Goal: Task Accomplishment & Management: Manage account settings

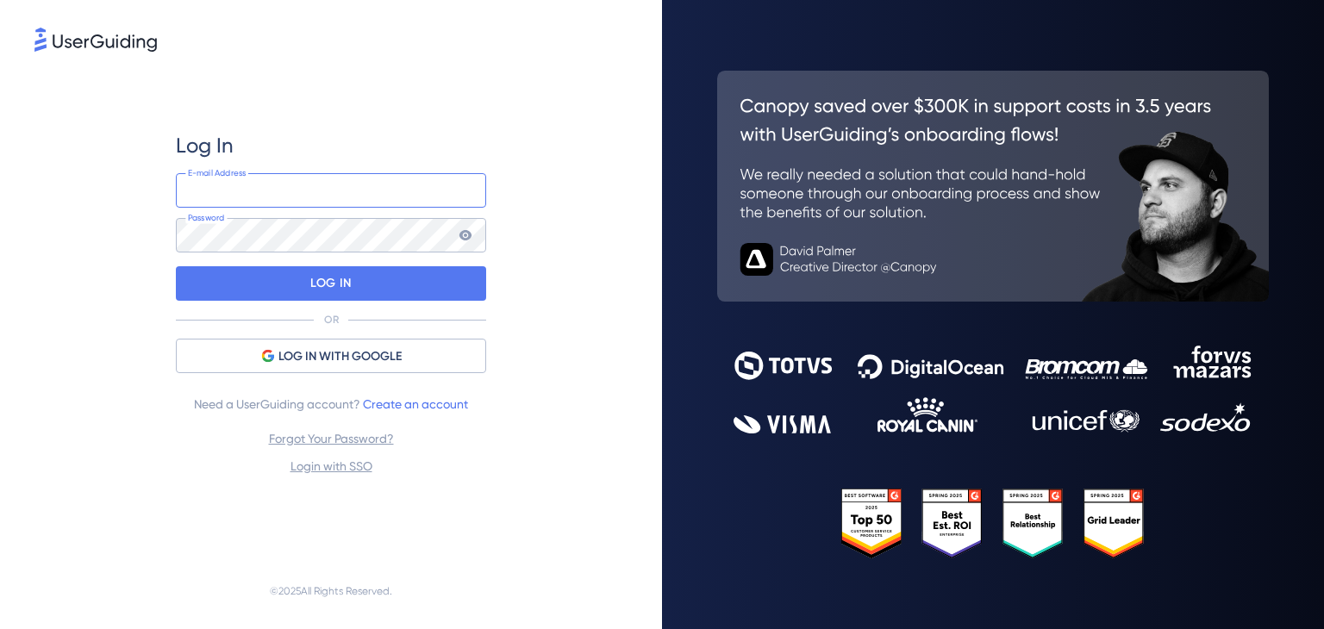
click at [369, 203] on input "email" at bounding box center [331, 190] width 310 height 34
click at [340, 335] on div "Log In E-mail Address Password LOG IN OR LOG IN WITH GOOGLE Need a UserGuiding …" at bounding box center [331, 304] width 310 height 345
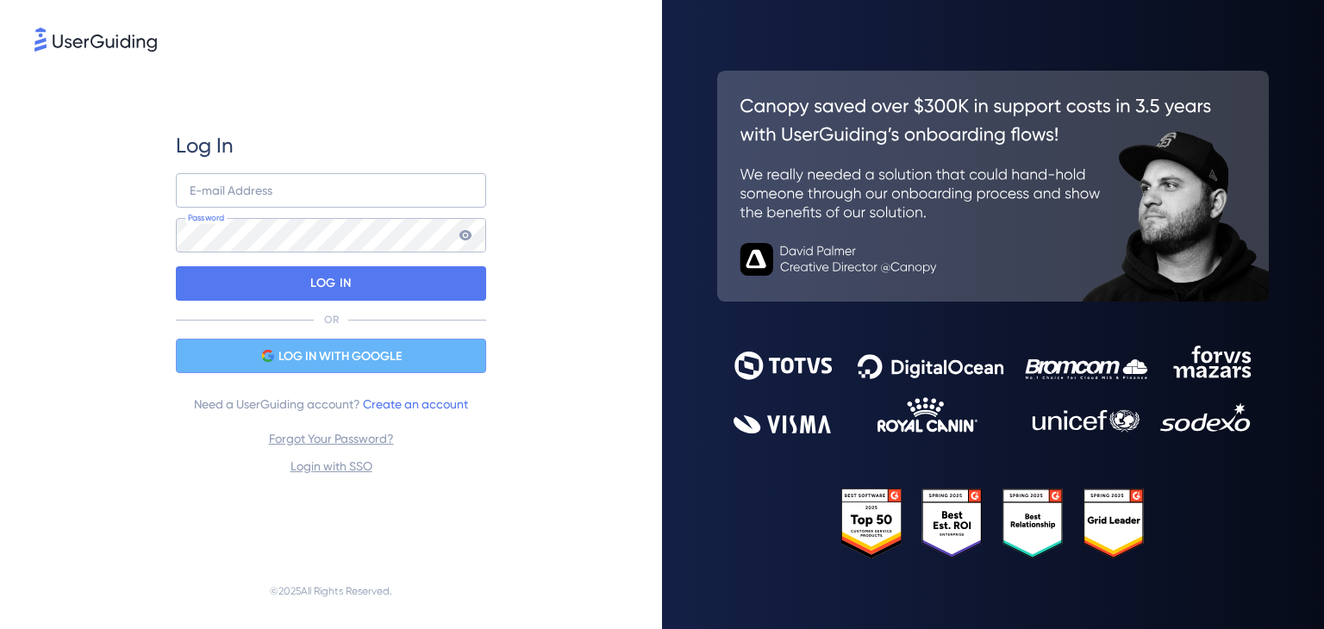
click at [350, 350] on span "LOG IN WITH GOOGLE" at bounding box center [339, 357] width 123 height 21
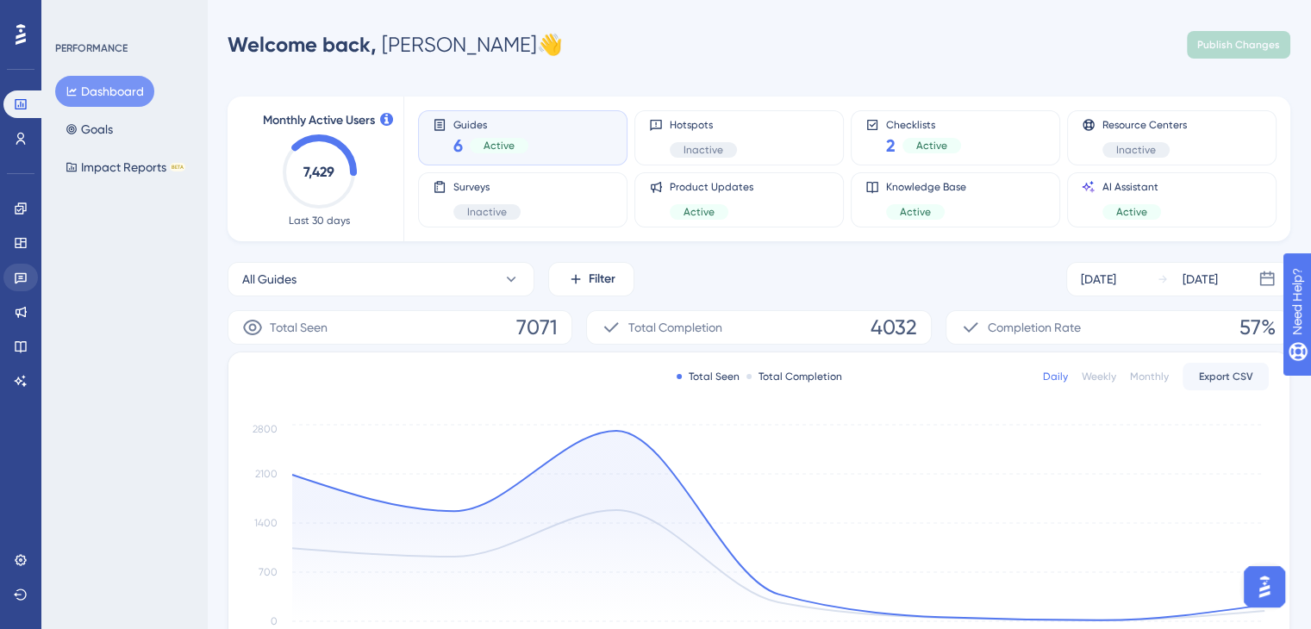
drag, startPoint x: 3, startPoint y: 268, endPoint x: 16, endPoint y: 273, distance: 13.9
click at [3, 268] on div "Performance Users Engagement Widgets Feedback Product Updates Knowledge Base AI…" at bounding box center [20, 314] width 41 height 629
click at [11, 204] on link at bounding box center [20, 209] width 34 height 28
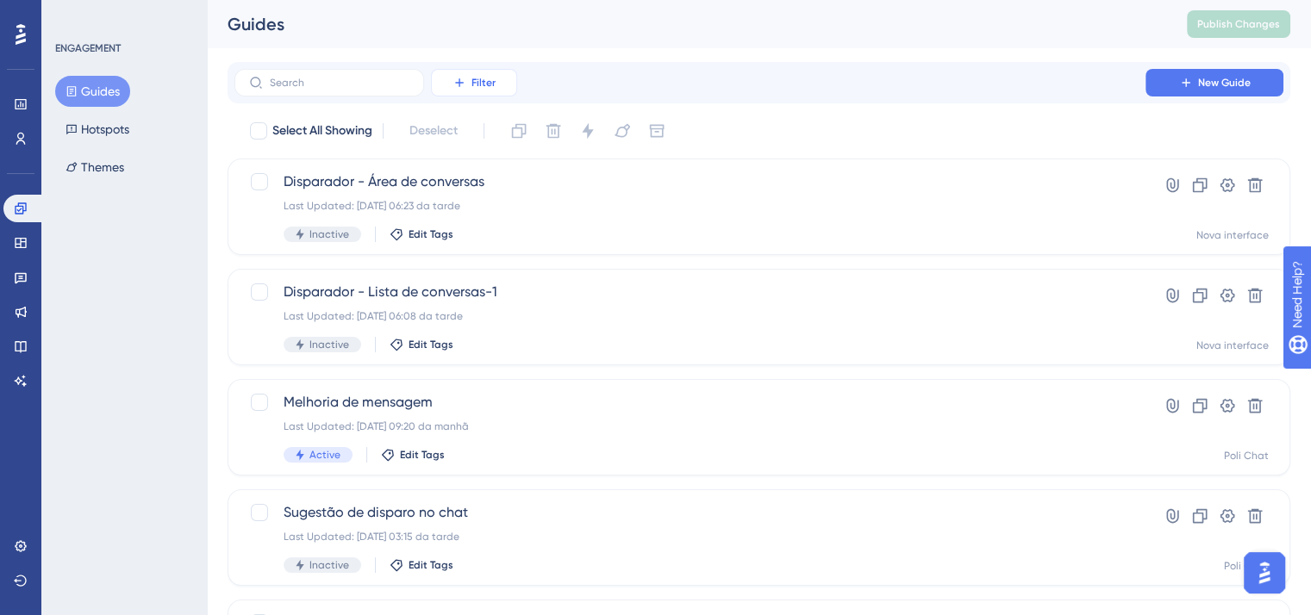
click at [476, 79] on span "Filter" at bounding box center [483, 83] width 24 height 14
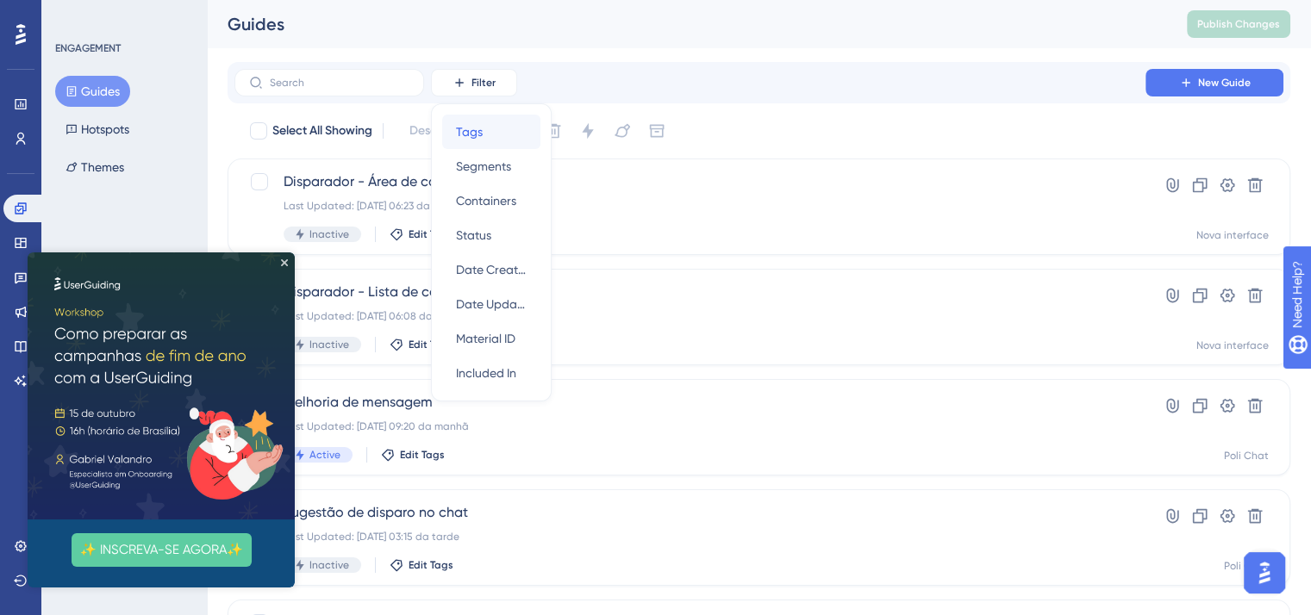
click at [484, 140] on div "Tags Tags" at bounding box center [491, 132] width 71 height 34
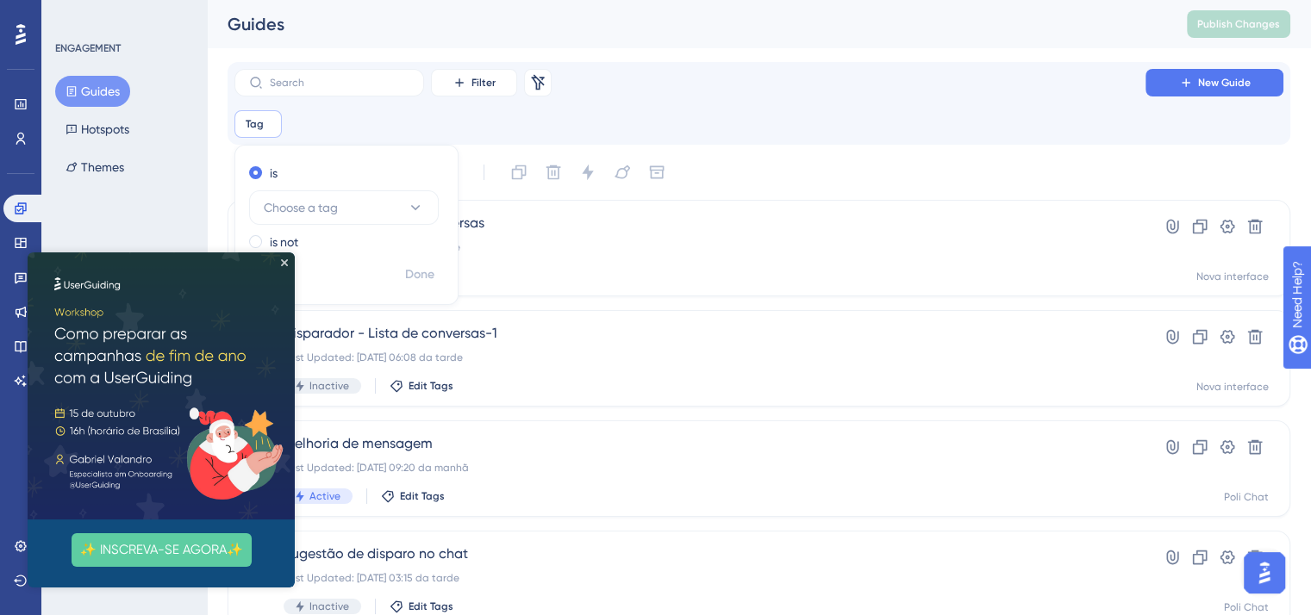
click at [308, 186] on div "is Choose a tag" at bounding box center [343, 194] width 188 height 62
click at [314, 207] on span "Choose a tag" at bounding box center [301, 207] width 74 height 21
click at [289, 264] on img at bounding box center [161, 386] width 267 height 267
click at [521, 80] on div "Filter Remove Filters" at bounding box center [396, 83] width 324 height 28
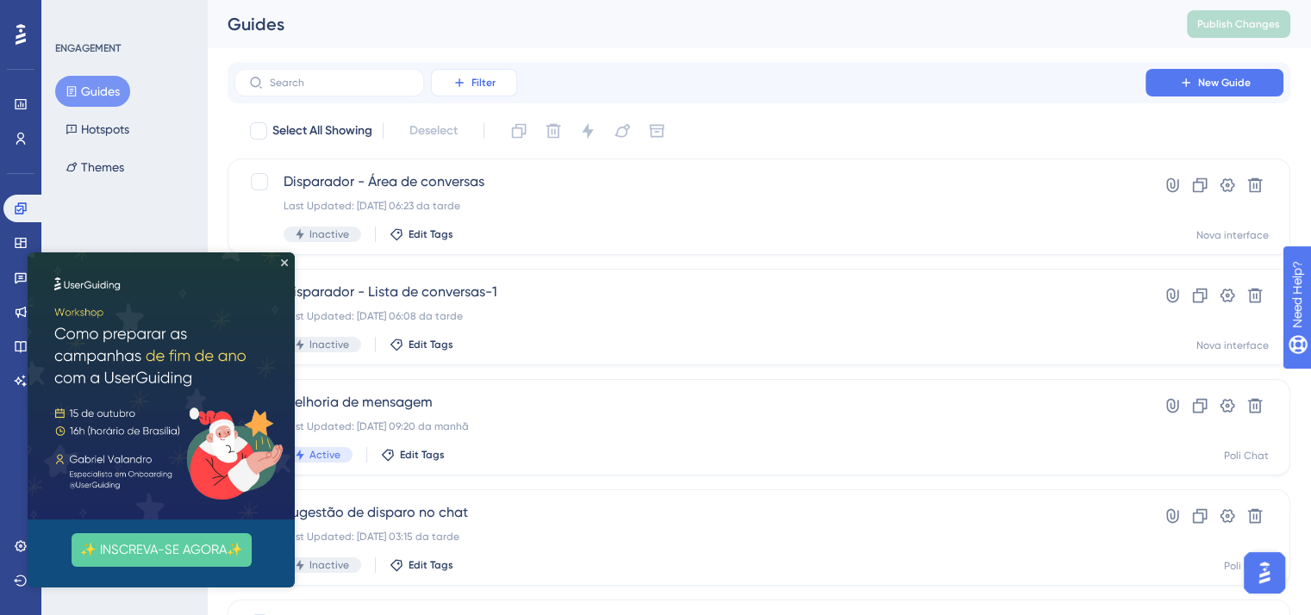
click at [488, 91] on button "Filter" at bounding box center [474, 83] width 86 height 28
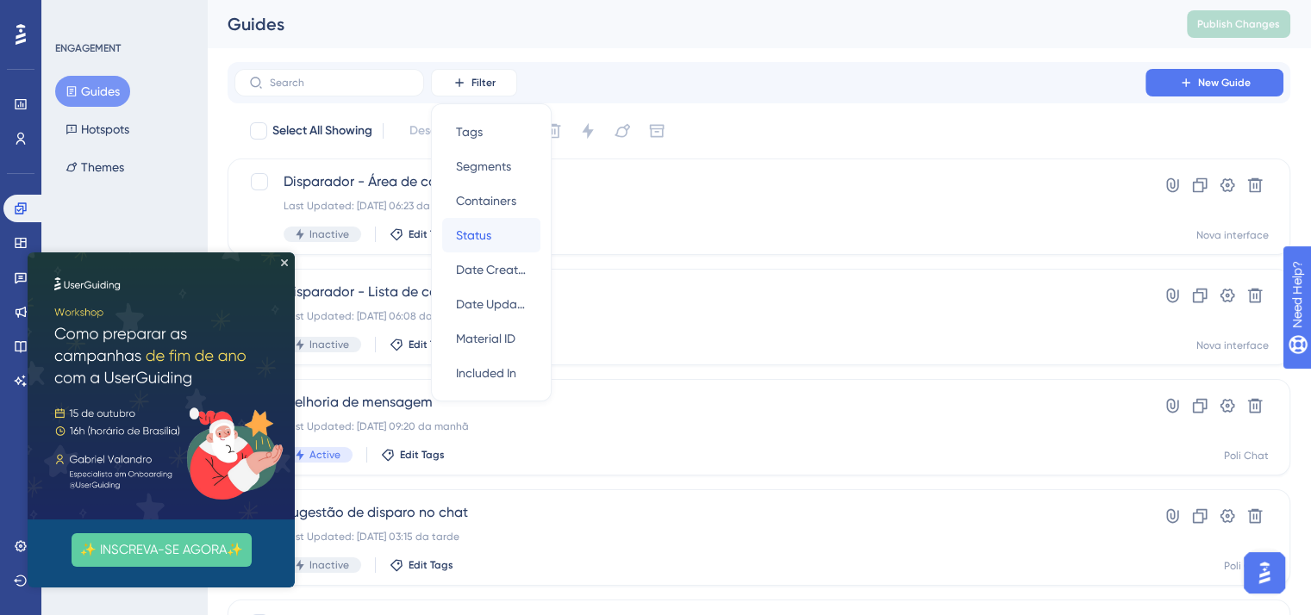
click at [508, 231] on div "Status Status" at bounding box center [491, 235] width 71 height 34
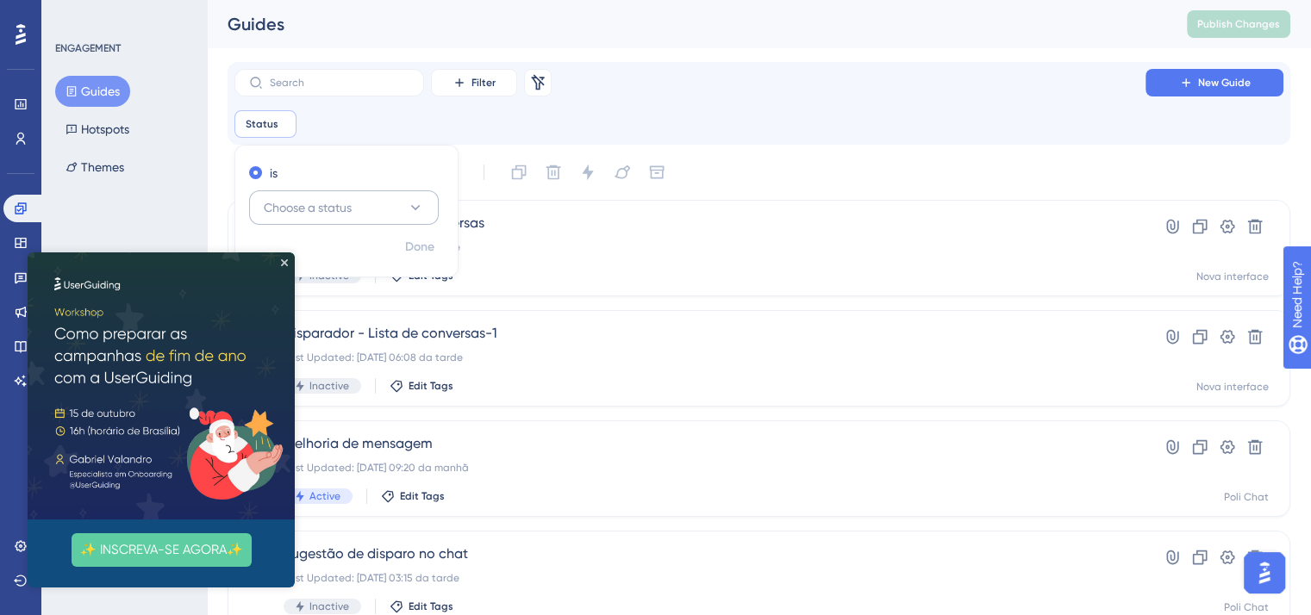
click at [309, 203] on span "Choose a status" at bounding box center [308, 207] width 88 height 21
click at [327, 259] on div "Active Active" at bounding box center [344, 260] width 140 height 34
click at [417, 249] on span "Done" at bounding box center [419, 247] width 29 height 21
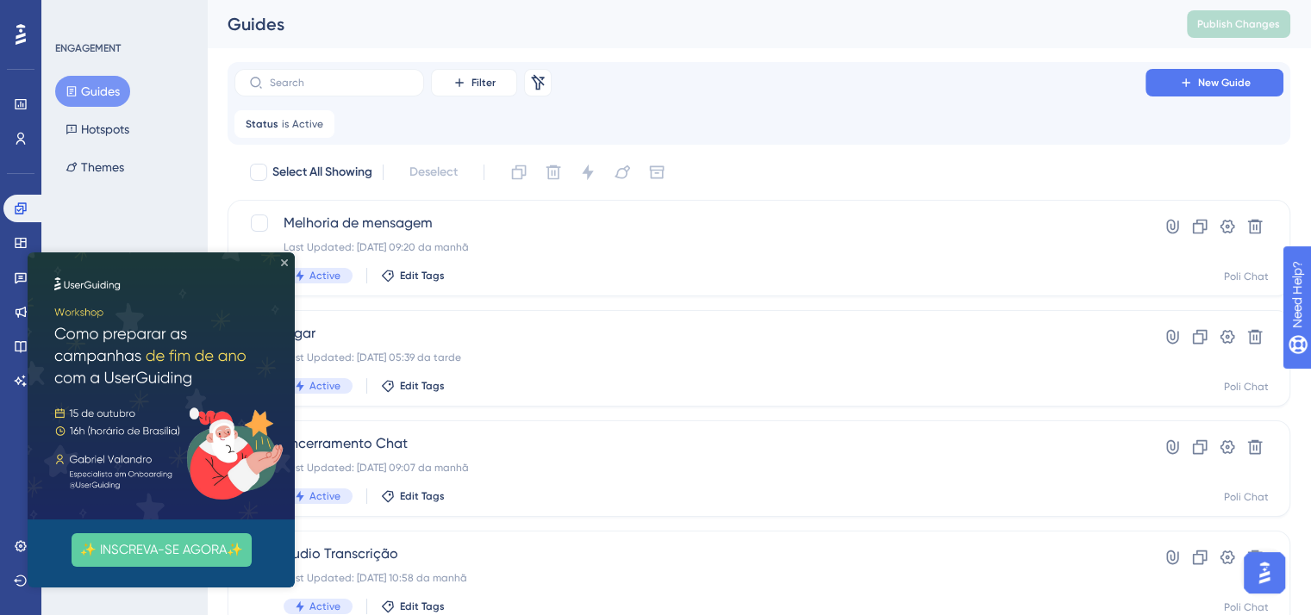
click at [286, 261] on icon "Close Preview" at bounding box center [284, 262] width 7 height 7
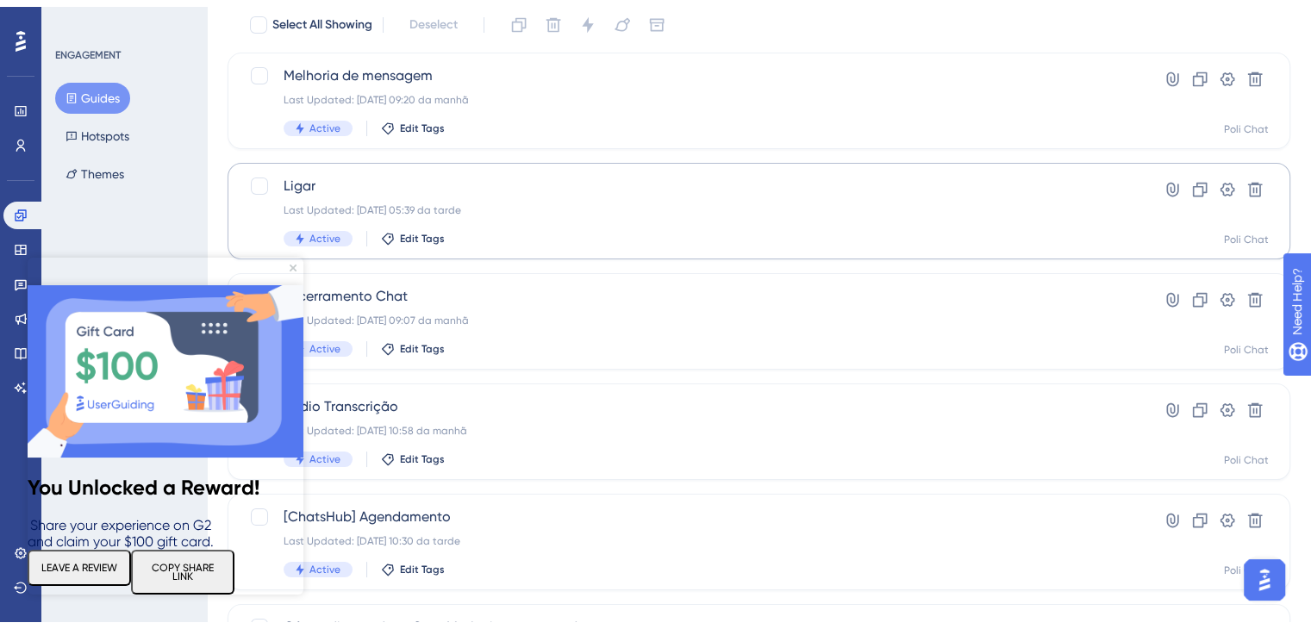
scroll to position [274, 0]
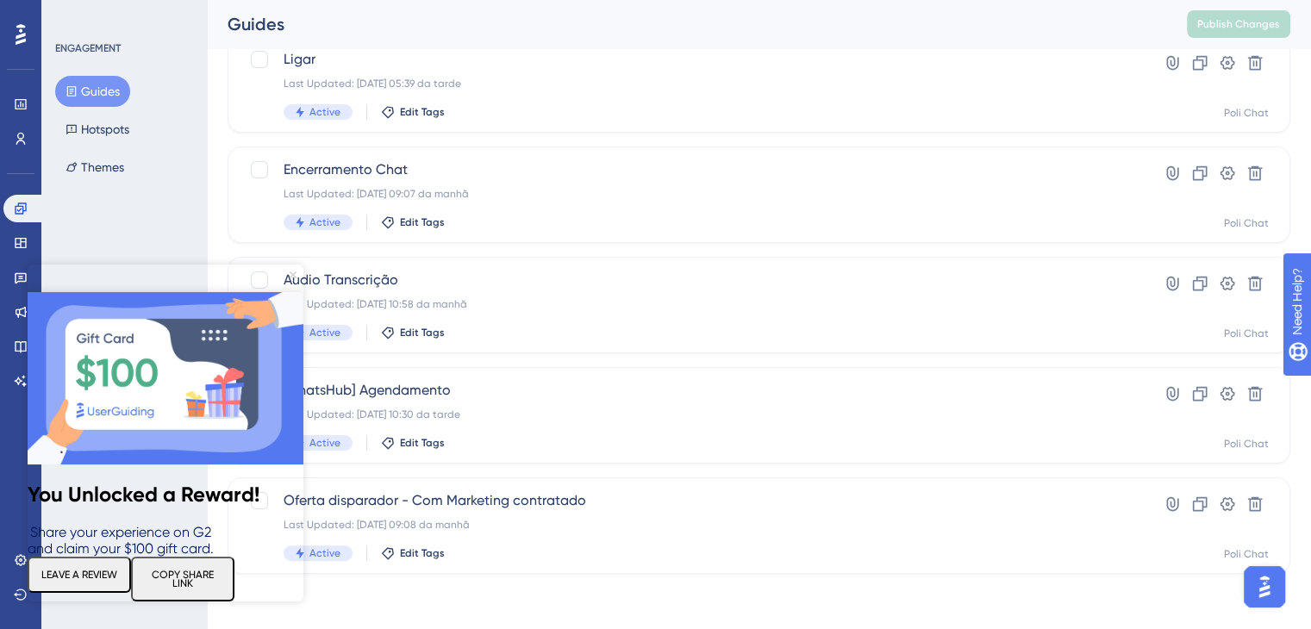
click at [293, 274] on icon "Close Preview" at bounding box center [293, 275] width 7 height 7
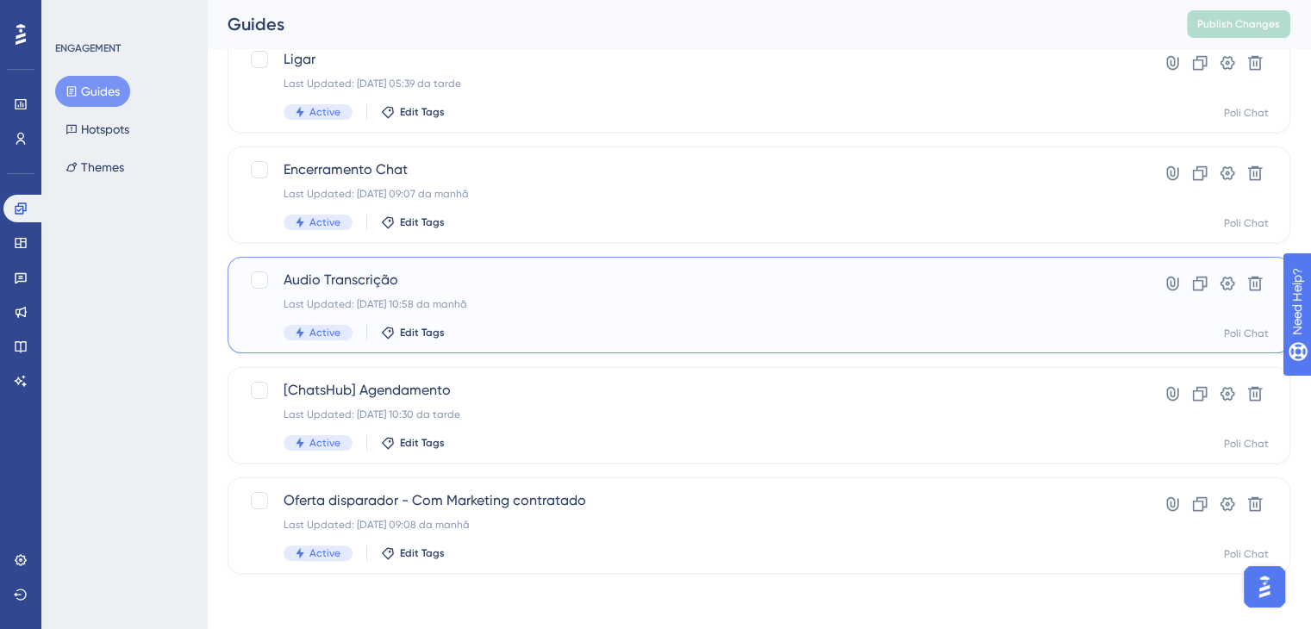
click at [361, 288] on span "Audio Transcrição" at bounding box center [690, 280] width 813 height 21
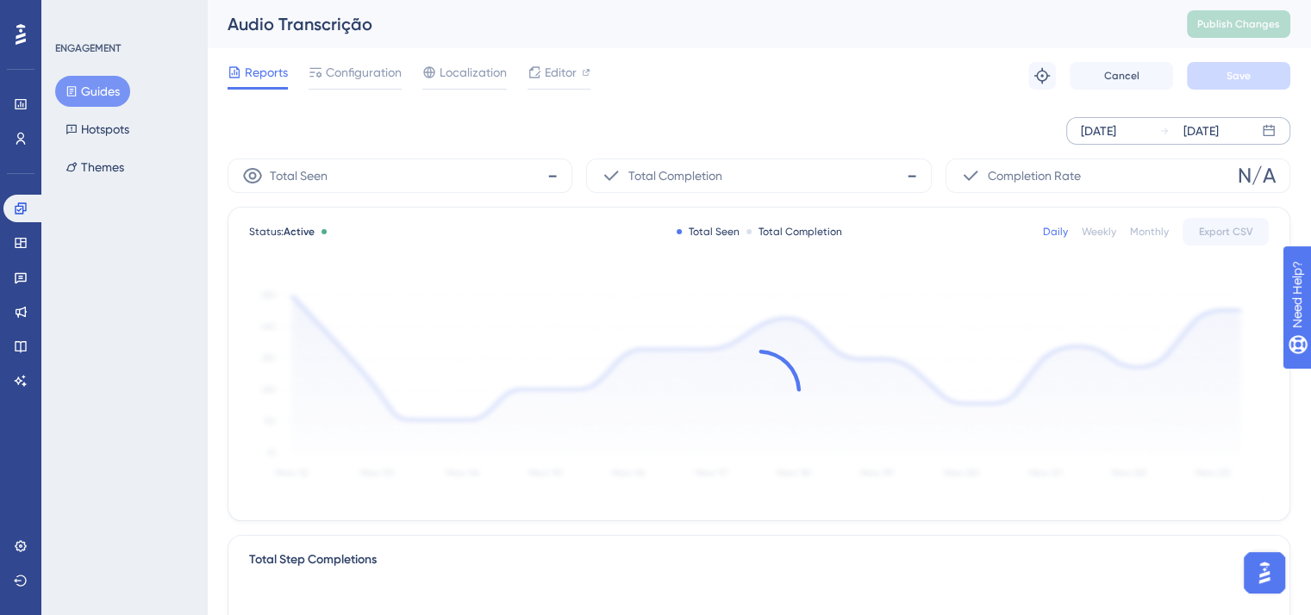
click at [1116, 133] on div "[DATE]" at bounding box center [1098, 131] width 35 height 21
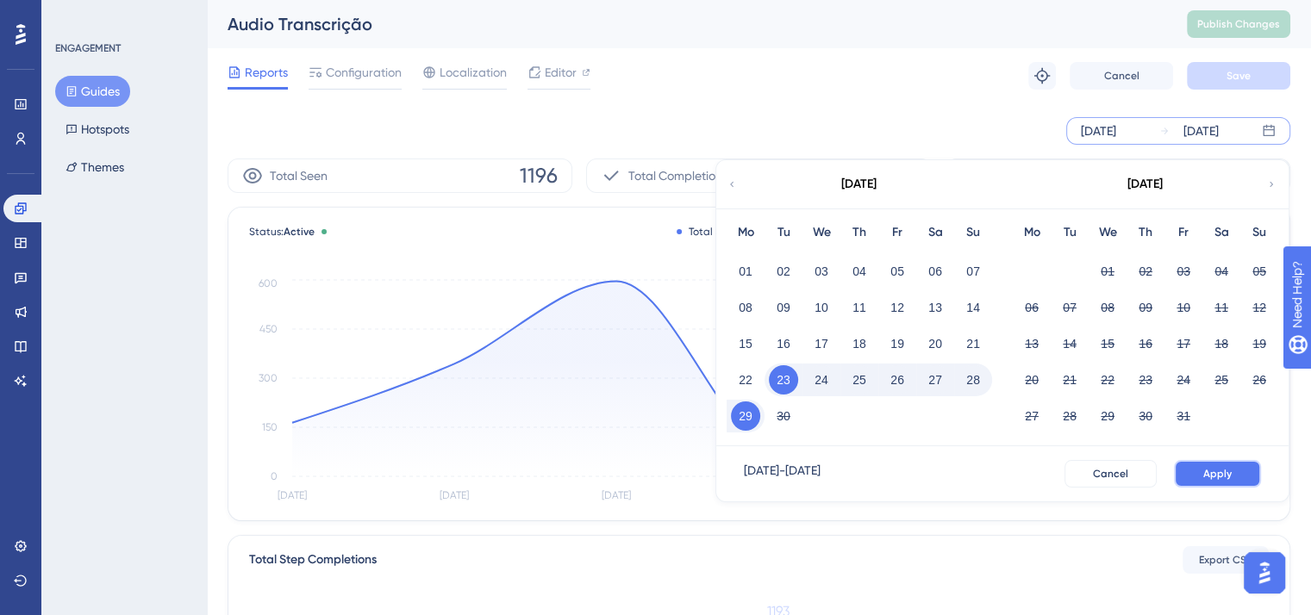
click at [1209, 483] on button "Apply" at bounding box center [1217, 474] width 87 height 28
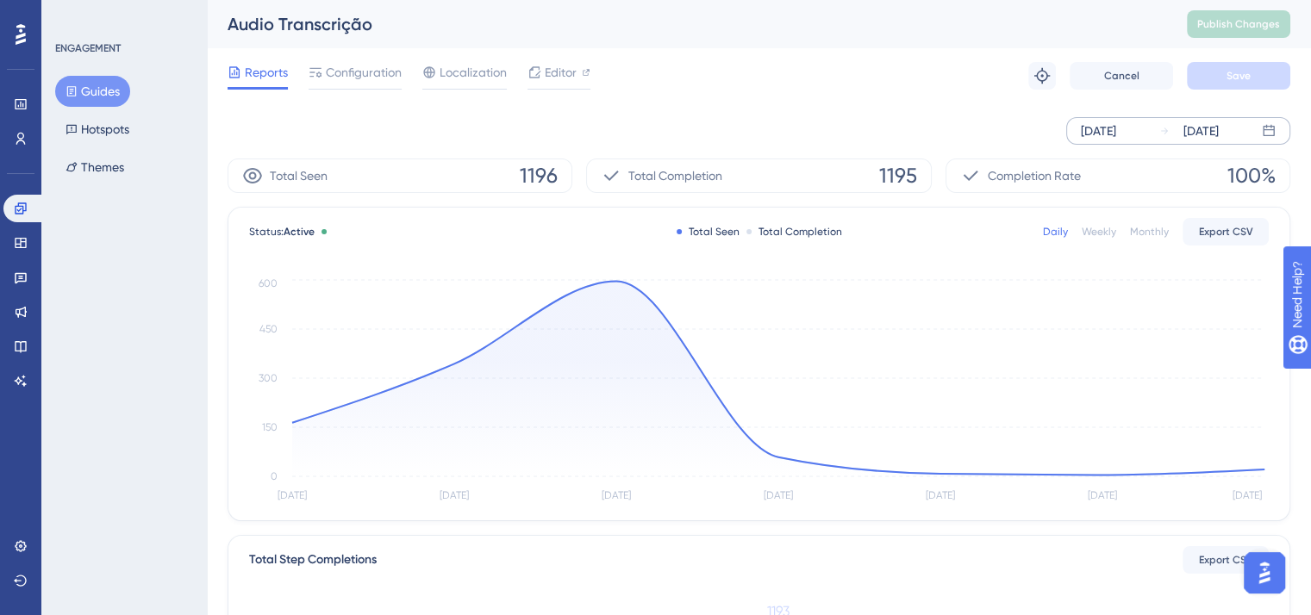
click at [1116, 128] on div "[DATE]" at bounding box center [1098, 131] width 35 height 21
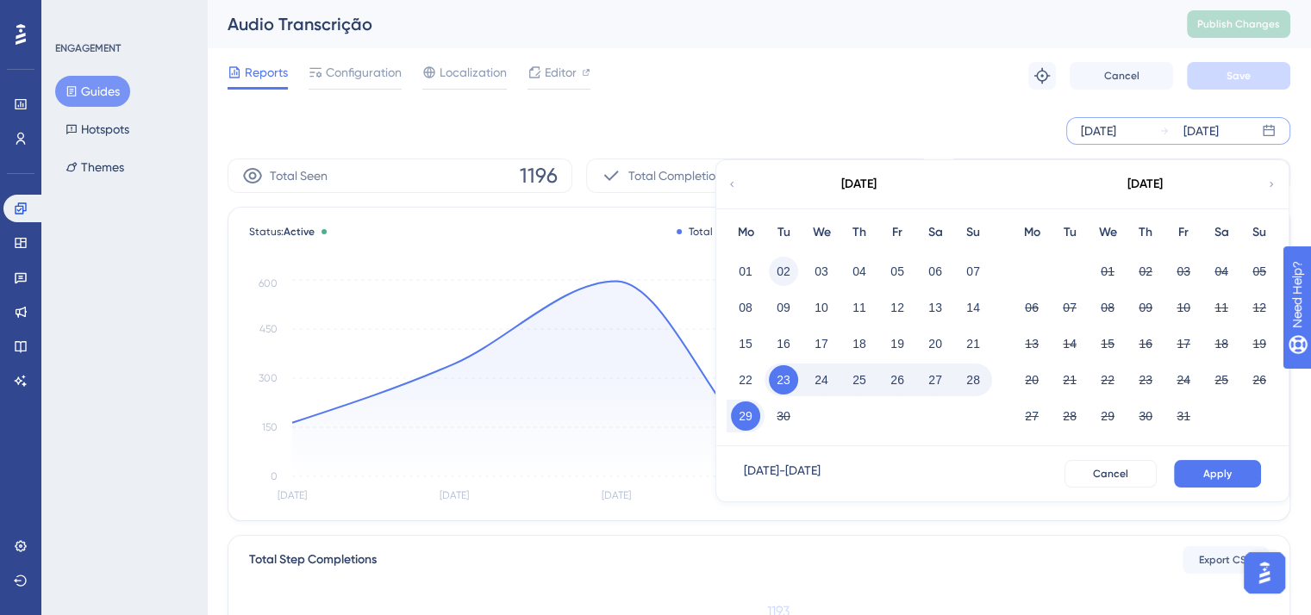
click at [776, 266] on button "02" at bounding box center [783, 271] width 29 height 29
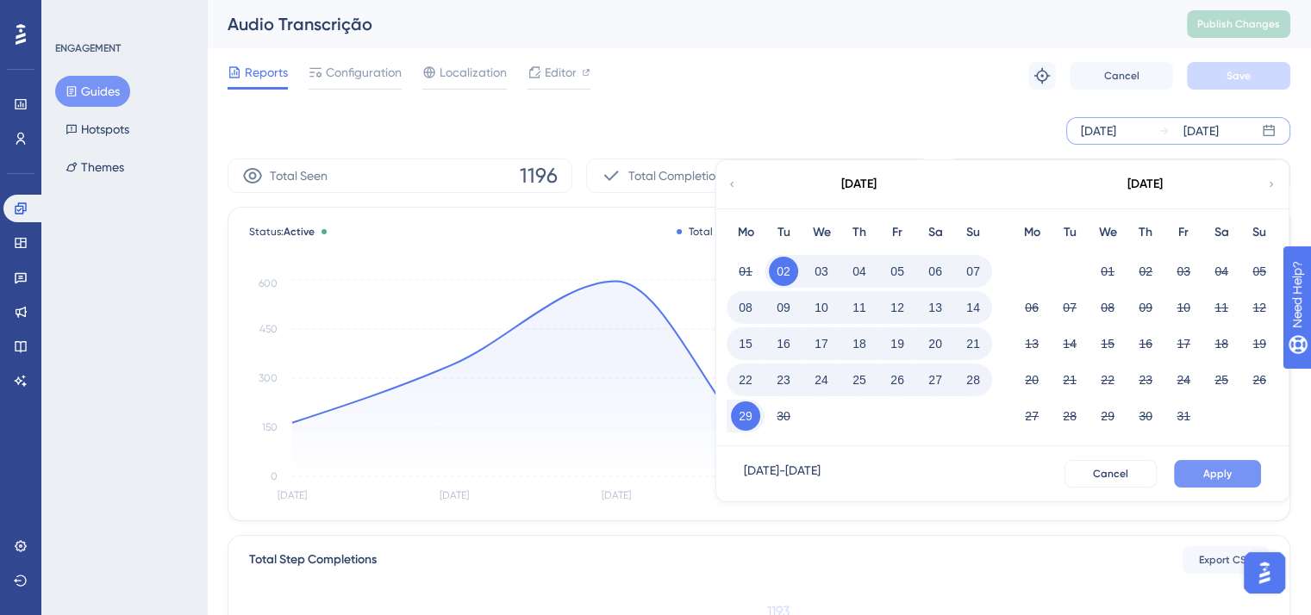
click at [1233, 463] on button "Apply" at bounding box center [1217, 474] width 87 height 28
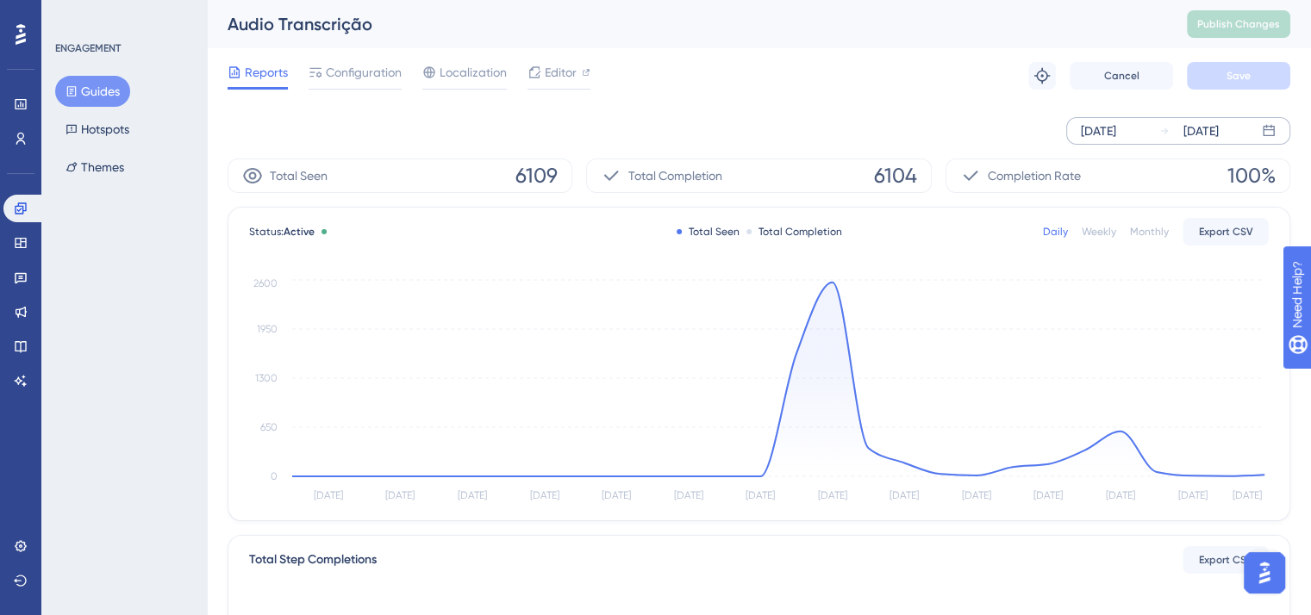
click at [1110, 133] on div "[DATE]" at bounding box center [1098, 131] width 35 height 21
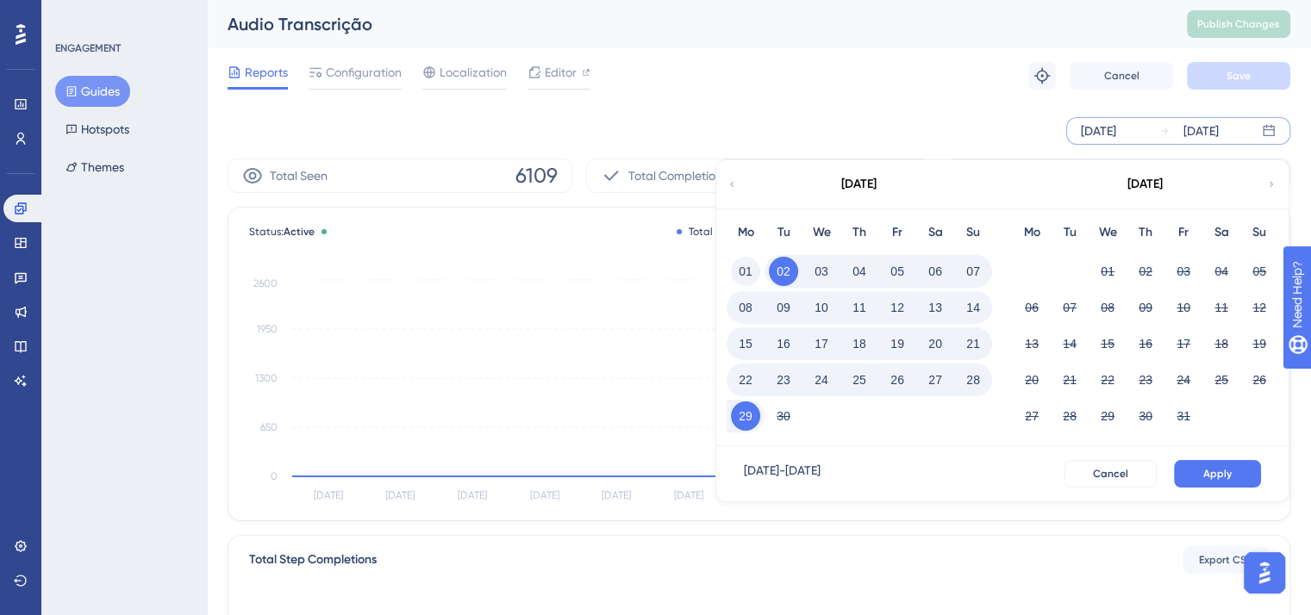
click at [752, 276] on button "01" at bounding box center [745, 271] width 29 height 29
click at [1211, 475] on span "Apply" at bounding box center [1217, 474] width 28 height 14
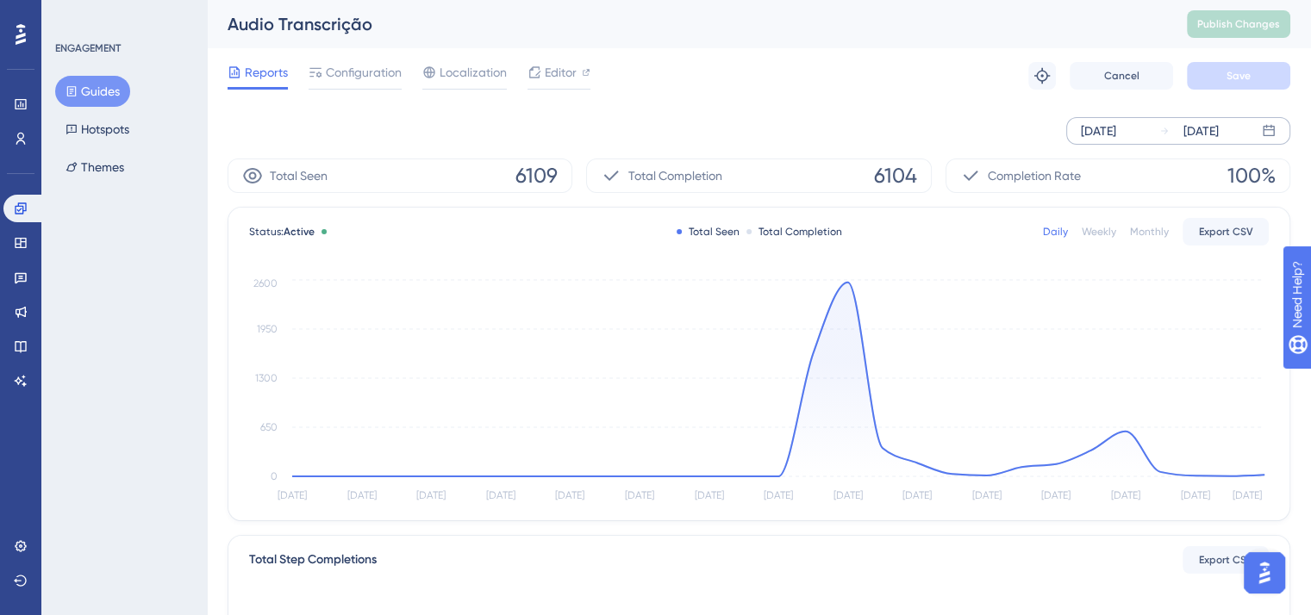
click at [253, 78] on span "Reports" at bounding box center [266, 72] width 43 height 21
click at [117, 81] on button "Guides" at bounding box center [92, 91] width 75 height 31
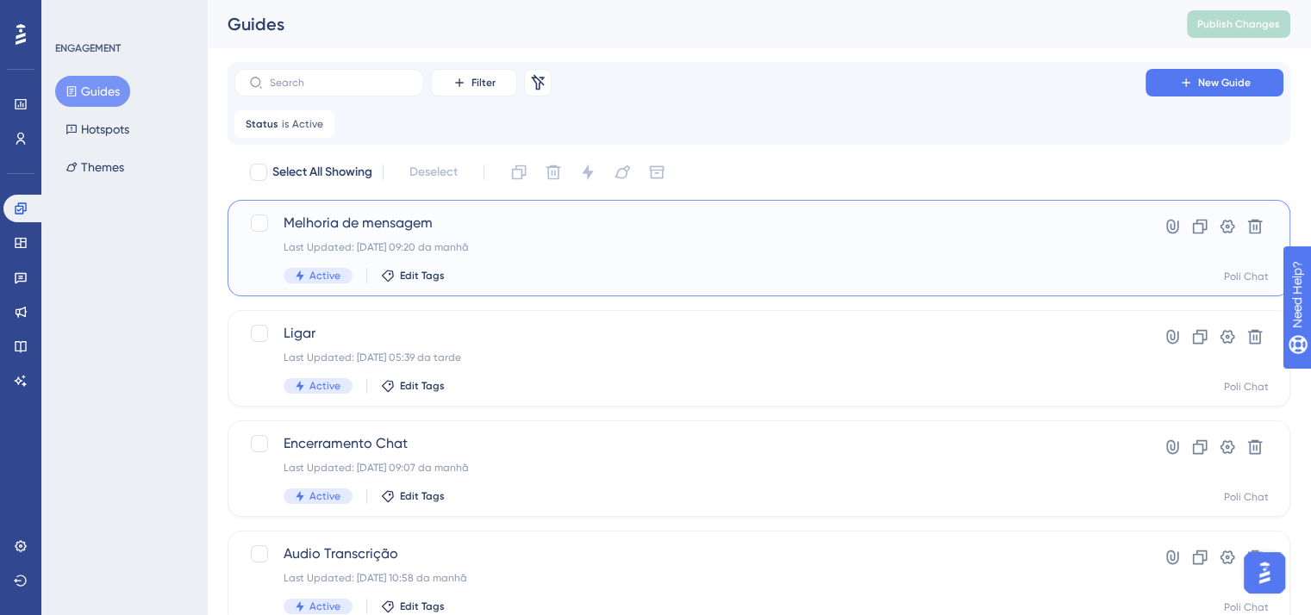
click at [523, 234] on div "Melhoria de mensagem Last Updated: [DATE] 09:20 da manhã Active Edit Tags" at bounding box center [690, 248] width 813 height 71
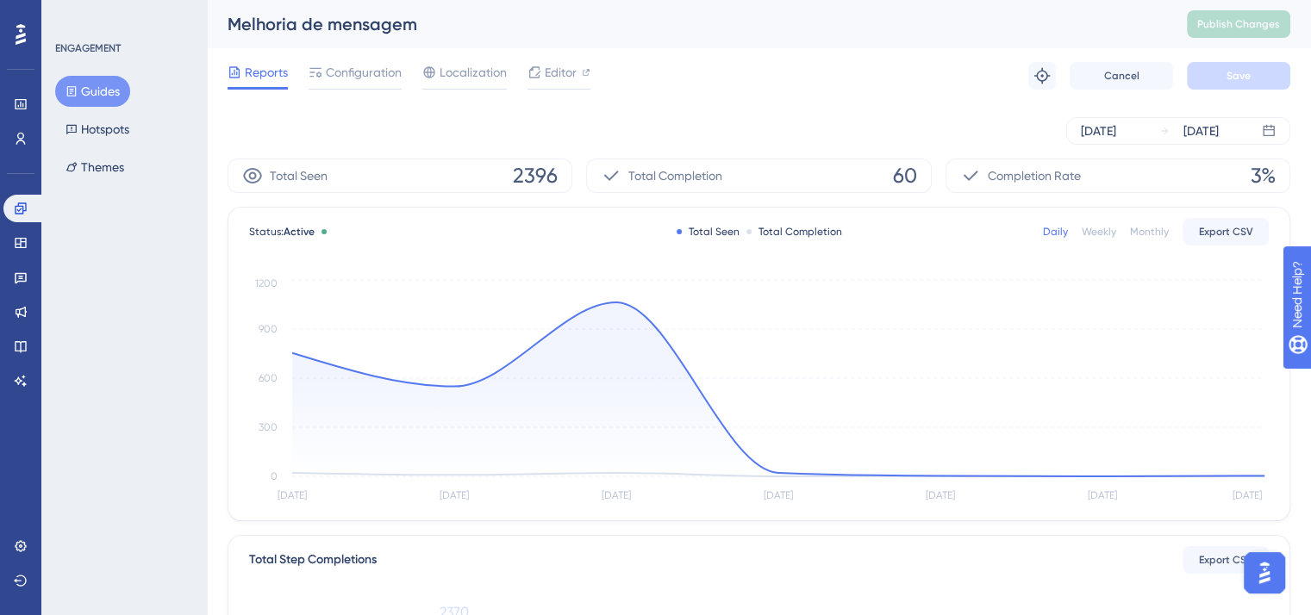
click at [1134, 154] on div "[DATE] [DATE]" at bounding box center [759, 130] width 1063 height 55
click at [1133, 149] on div "[DATE] [DATE]" at bounding box center [759, 130] width 1063 height 55
click at [1116, 138] on div "[DATE]" at bounding box center [1098, 131] width 35 height 21
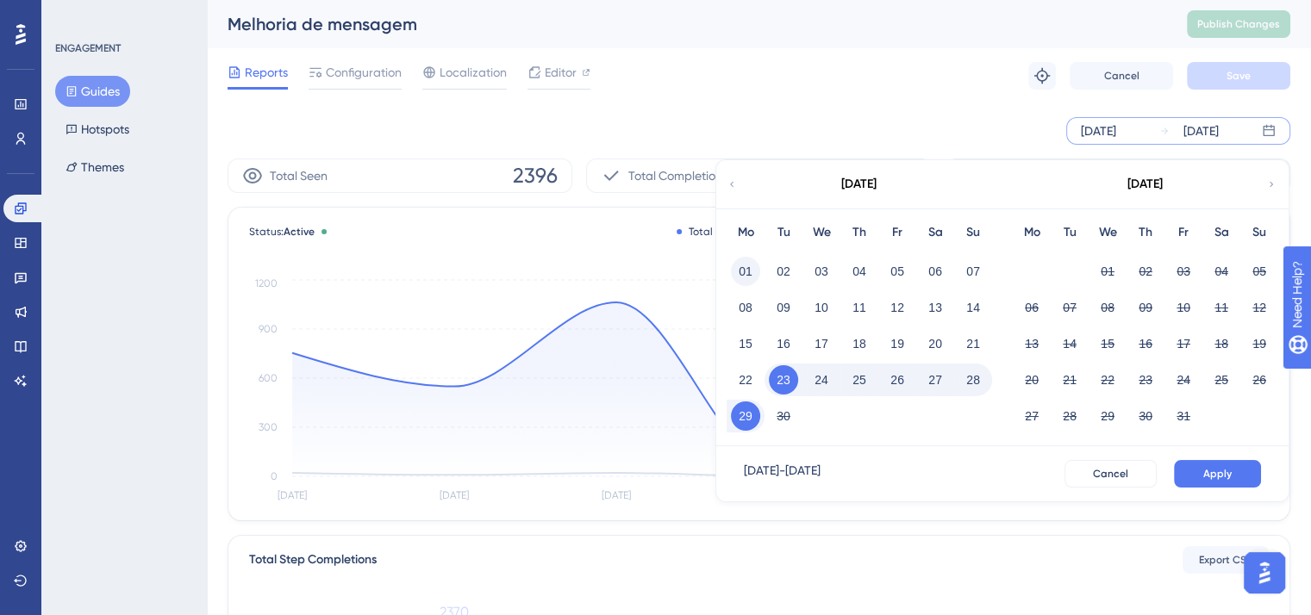
click at [751, 272] on button "01" at bounding box center [745, 271] width 29 height 29
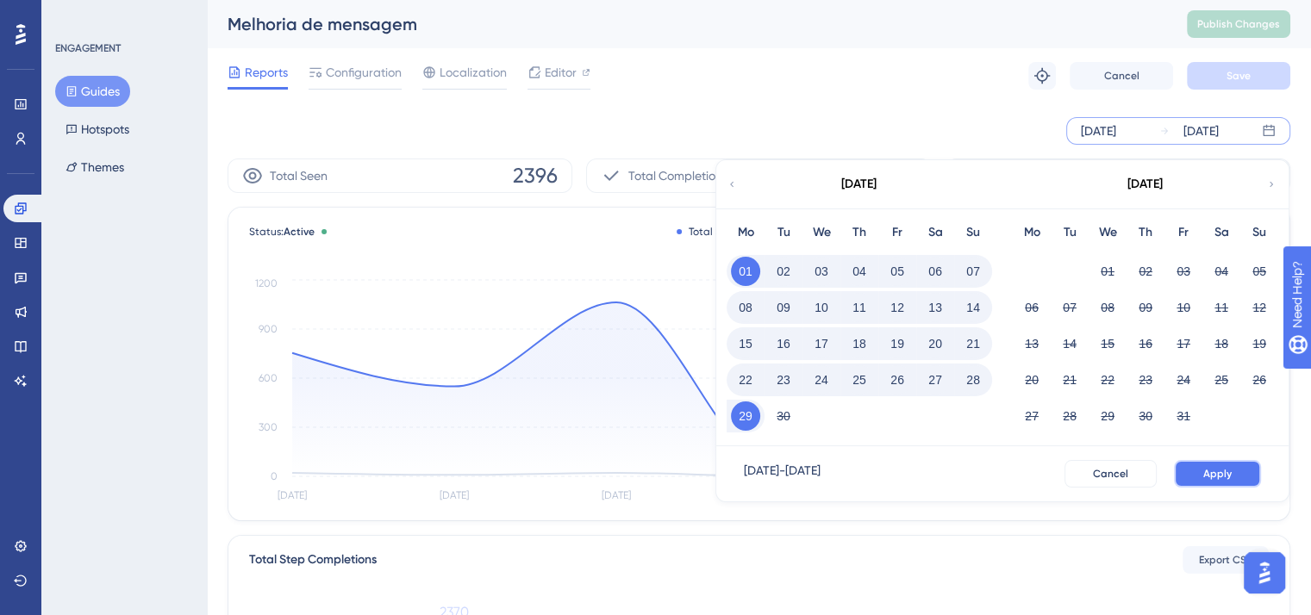
click at [1223, 471] on span "Apply" at bounding box center [1217, 474] width 28 height 14
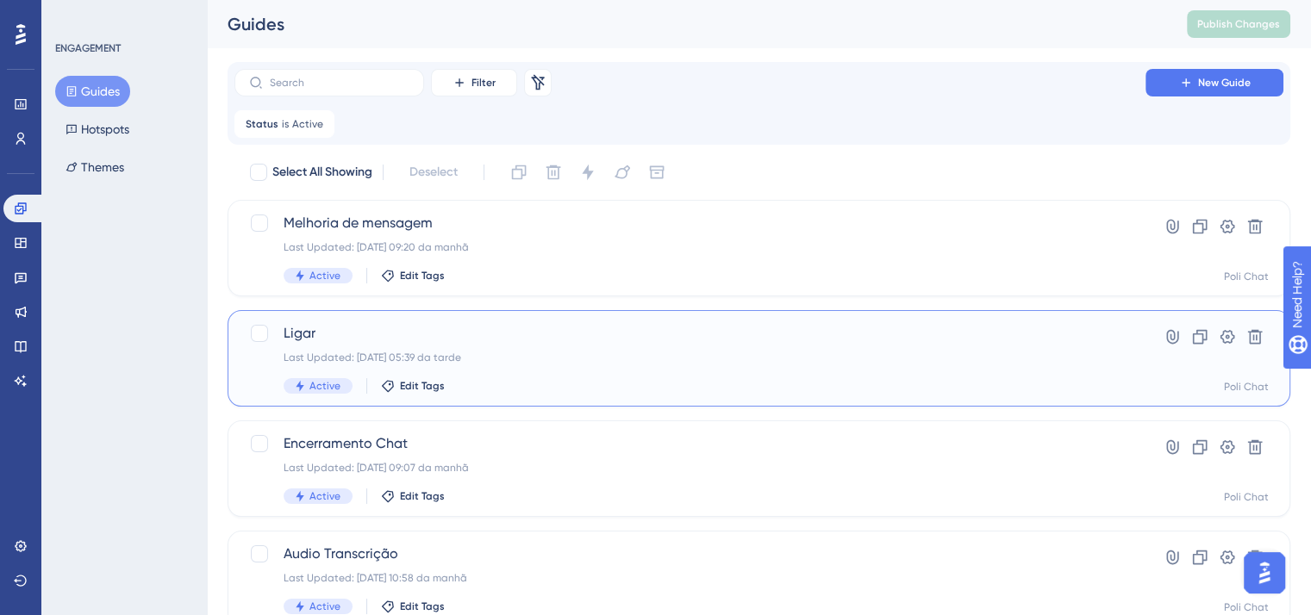
click at [379, 347] on div "Ligar Last Updated: [DATE] 05:39 da tarde Active Edit Tags" at bounding box center [690, 358] width 813 height 71
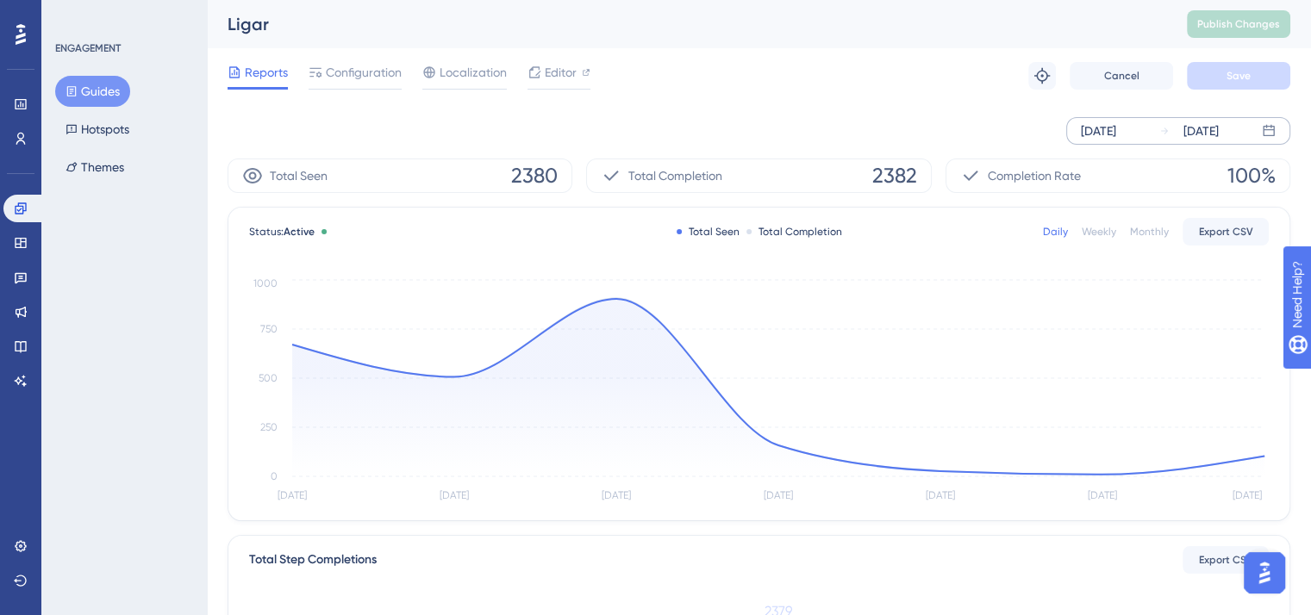
click at [1106, 133] on div "[DATE]" at bounding box center [1098, 131] width 35 height 21
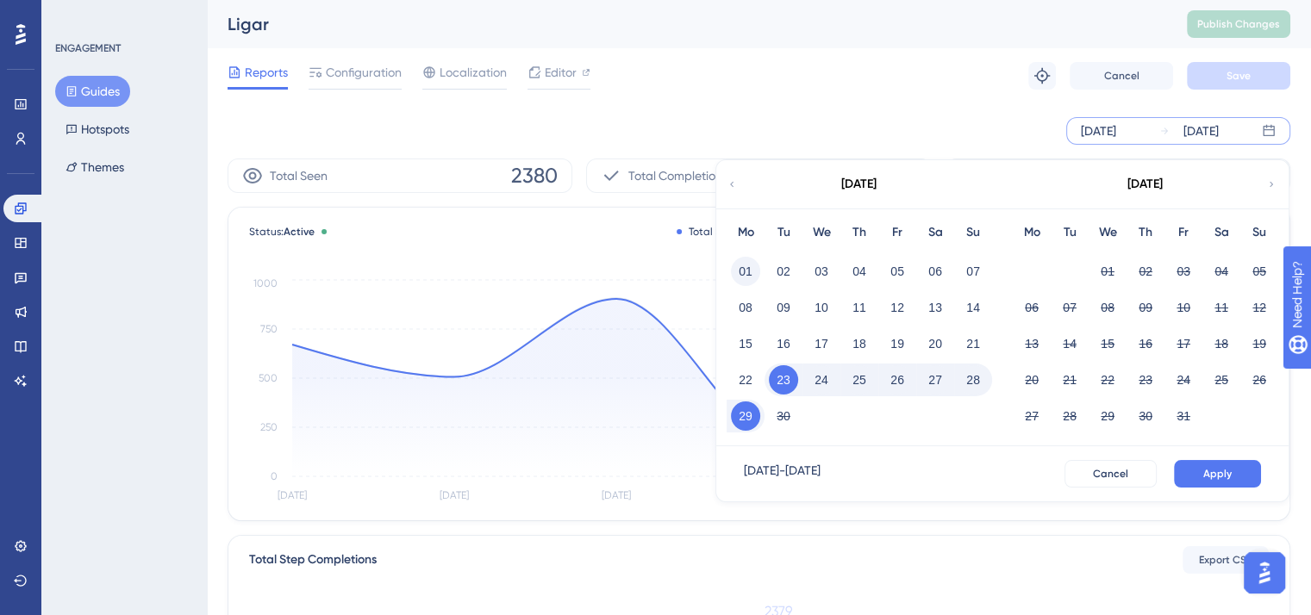
click at [752, 270] on button "01" at bounding box center [745, 271] width 29 height 29
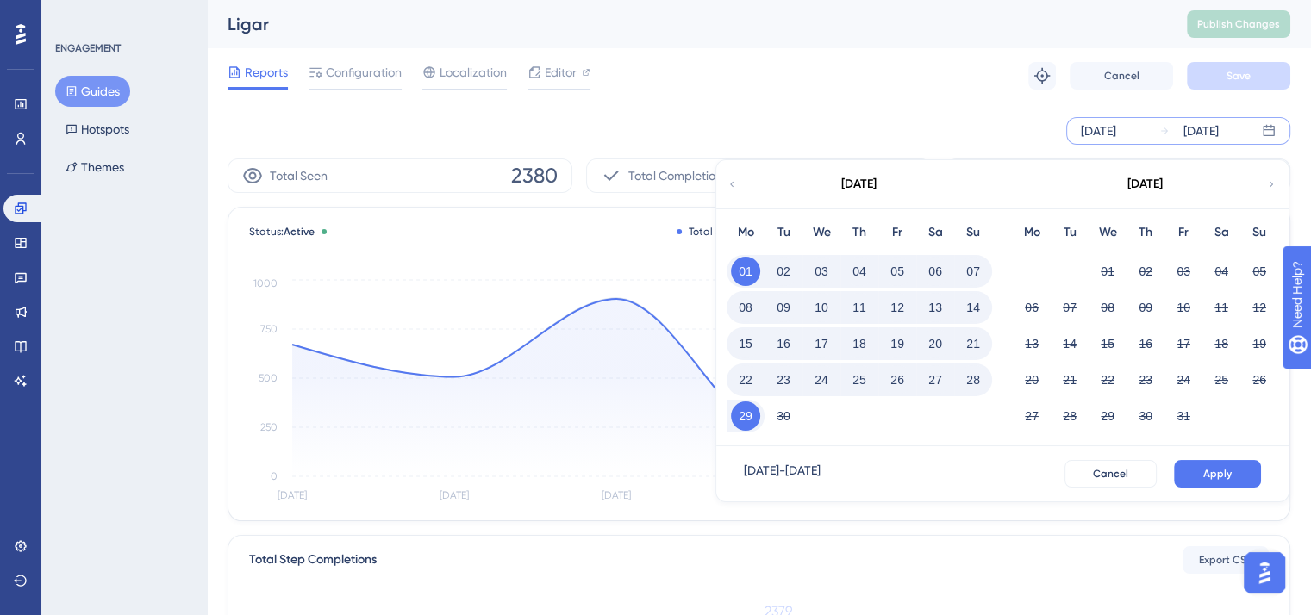
click at [1264, 477] on div "[DATE] - [DATE] Cancel Apply" at bounding box center [1002, 474] width 545 height 28
click at [1252, 477] on button "Apply" at bounding box center [1217, 474] width 87 height 28
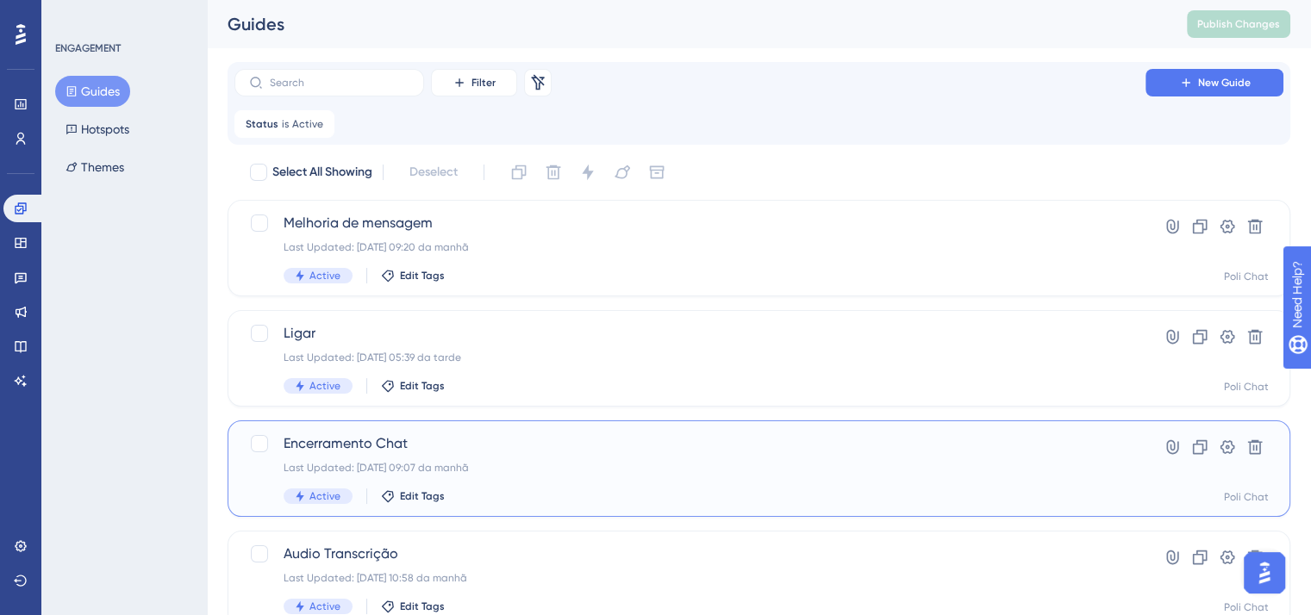
click at [683, 476] on div "Encerramento Chat Last Updated: [DATE] 09:07 da manhã Active Edit Tags" at bounding box center [690, 469] width 813 height 71
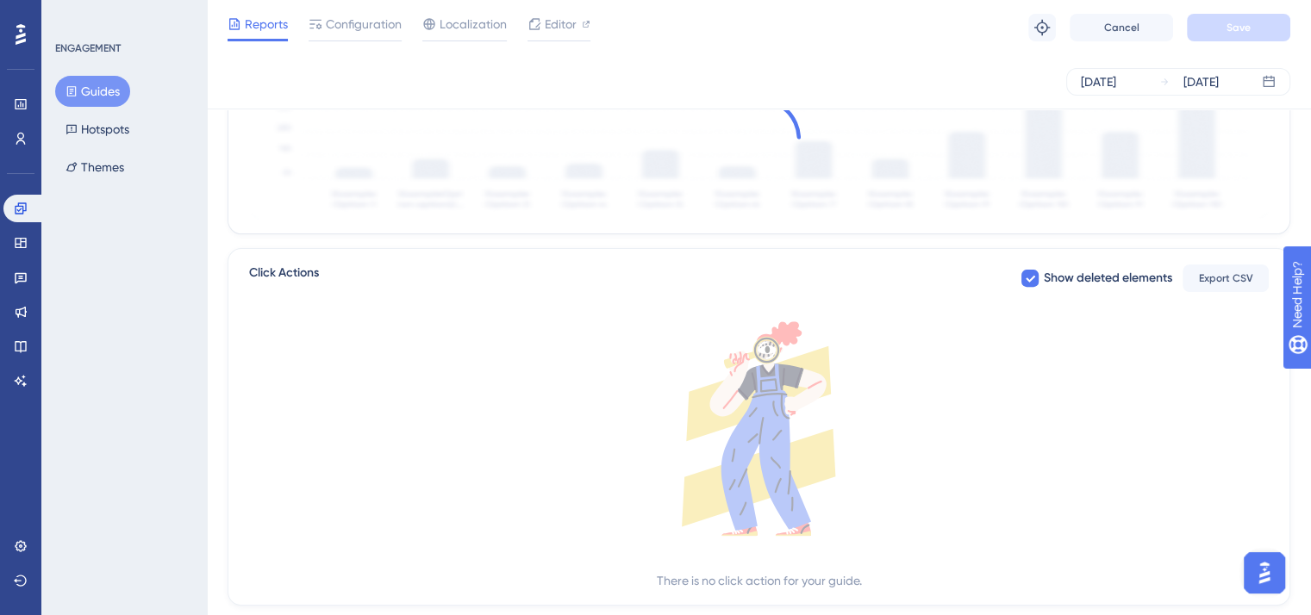
scroll to position [587, 0]
